Goal: Task Accomplishment & Management: Manage account settings

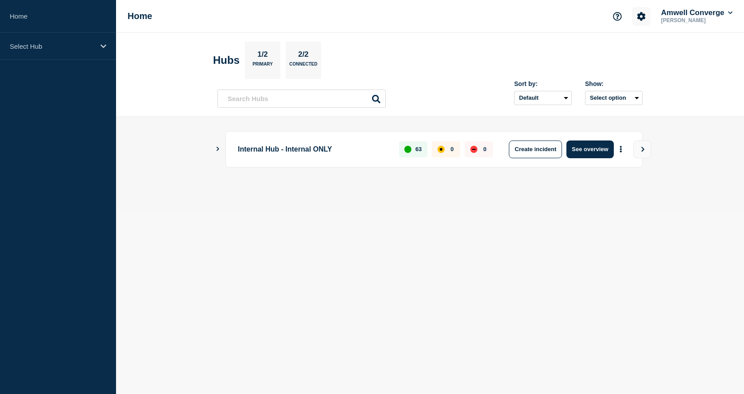
click at [634, 18] on button "Account settings" at bounding box center [641, 16] width 19 height 19
click at [632, 53] on link "Team Members" at bounding box center [640, 53] width 46 height 8
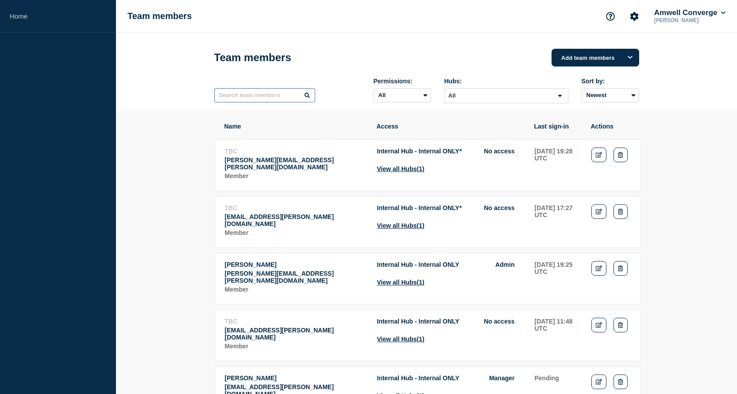
click at [267, 98] on input "text" at bounding box center [264, 95] width 101 height 14
type input "yelle"
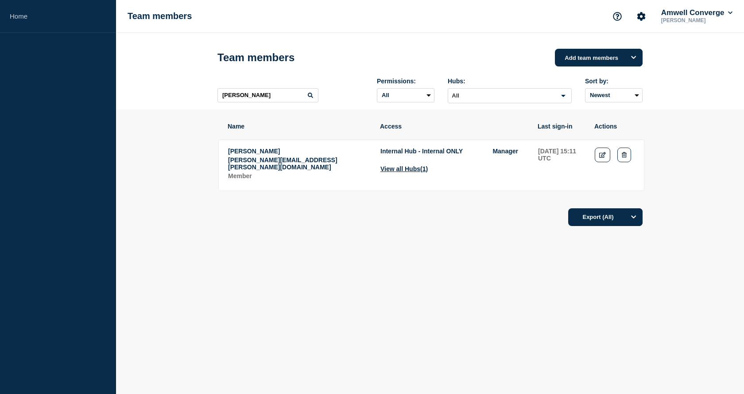
click at [446, 153] on span "Internal Hub - Internal ONLY" at bounding box center [421, 150] width 82 height 7
click at [601, 157] on icon "Edit" at bounding box center [602, 155] width 7 height 6
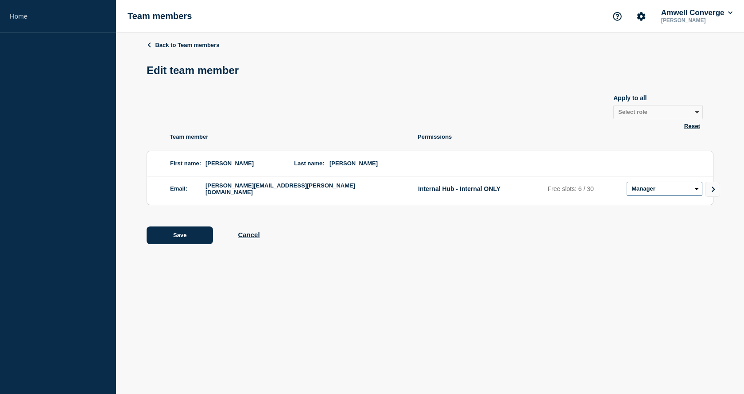
click at [693, 192] on select "Admin Manager Editor No access" at bounding box center [665, 189] width 76 height 14
select select "2"
click at [627, 183] on select "Admin Manager Editor No access" at bounding box center [665, 189] width 76 height 14
click at [167, 237] on button "Save" at bounding box center [180, 235] width 66 height 18
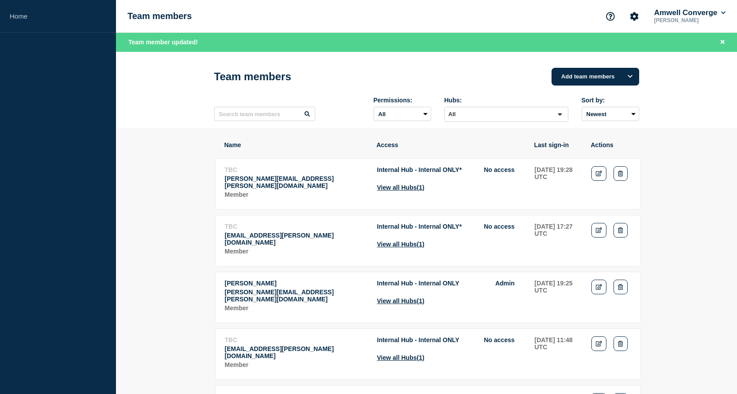
click at [636, 18] on icon "Account settings" at bounding box center [634, 16] width 9 height 9
click at [717, 13] on button "Amwell Converge" at bounding box center [690, 12] width 75 height 9
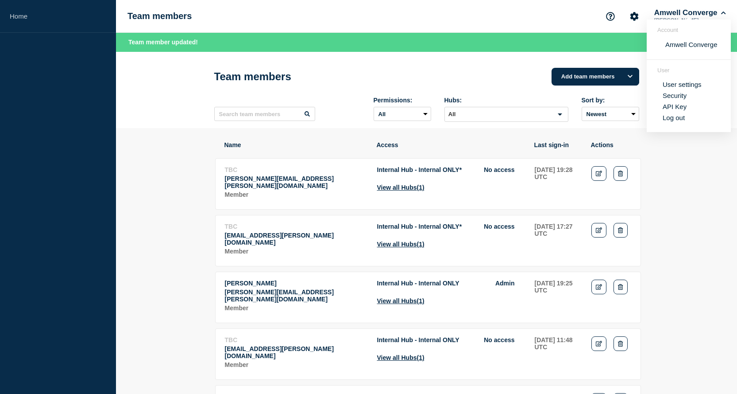
click at [143, 111] on header "Team members Add team members Permissions: All Admin Manager Editor No access H…" at bounding box center [426, 90] width 621 height 77
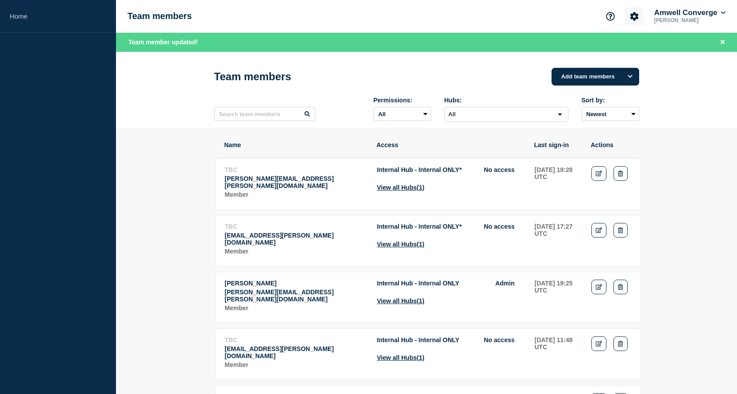
click at [630, 16] on icon "Account settings" at bounding box center [634, 16] width 9 height 9
click at [624, 64] on link "General Settings" at bounding box center [635, 64] width 50 height 8
